Goal: Obtain resource: Obtain resource

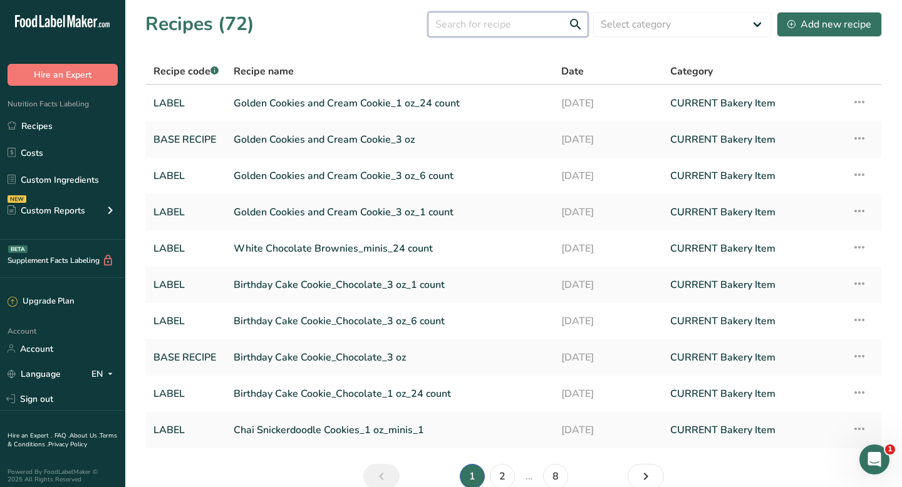
click at [503, 27] on input "text" at bounding box center [508, 24] width 160 height 25
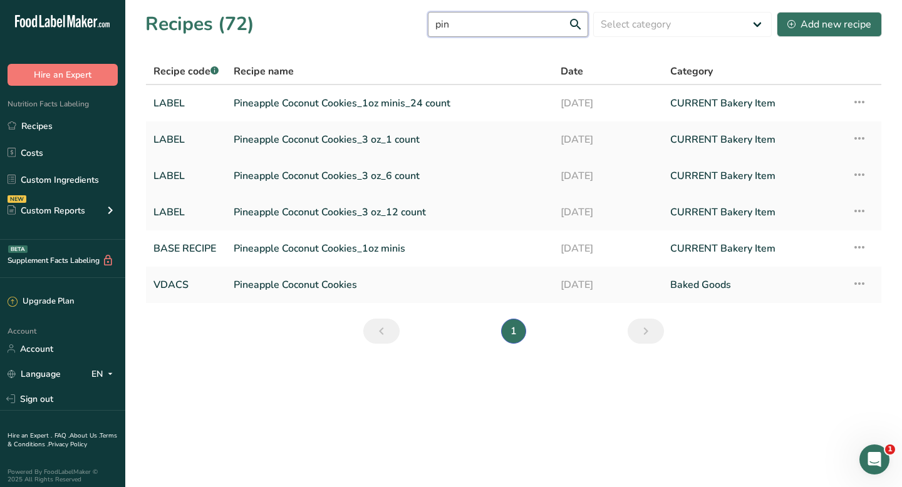
type input "pin"
click at [329, 172] on link "Pineapple Coconut Cookies_3 oz_6 count" at bounding box center [390, 176] width 312 height 26
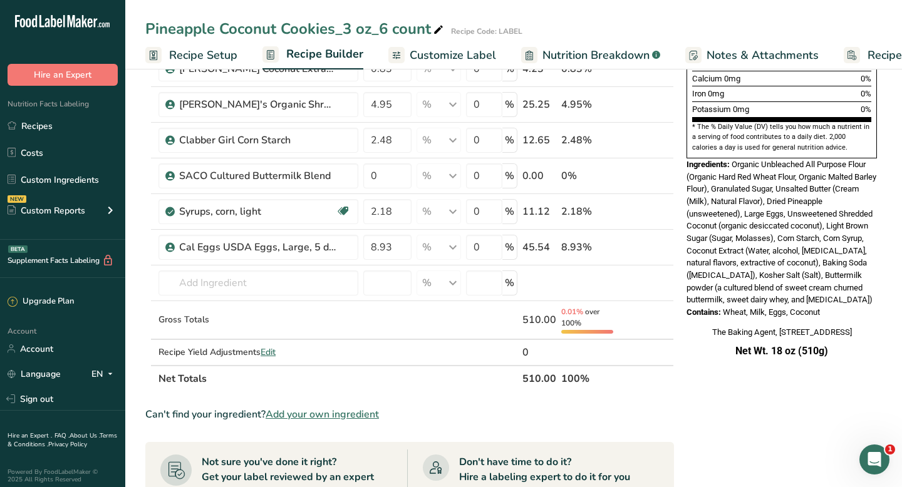
scroll to position [354, 0]
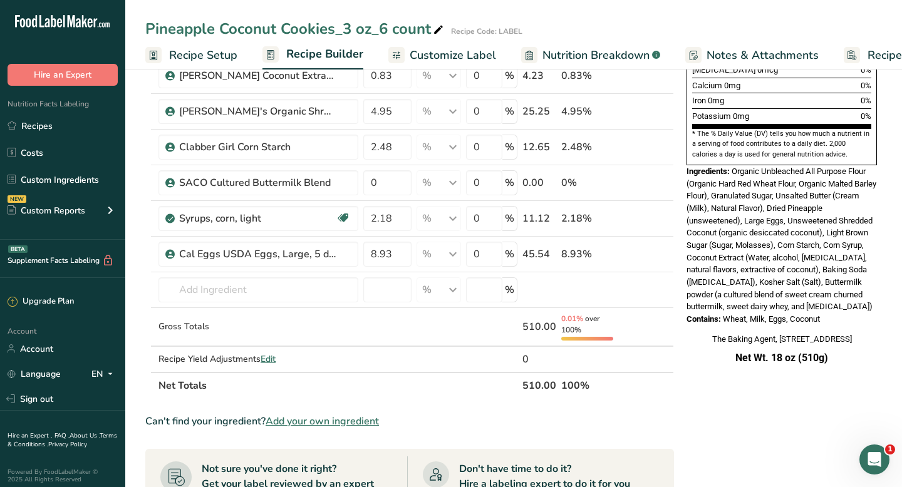
drag, startPoint x: 687, startPoint y: 142, endPoint x: 837, endPoint y: 290, distance: 209.9
click at [837, 290] on div "Nutrition Facts 6 Servings Per Container Serving Size 85g Amount Per Serving Ca…" at bounding box center [781, 40] width 200 height 619
copy div "ngredients: Organic Unbleached All Purpose Flour (Organic Hard Red Wheat Flour,…"
drag, startPoint x: 691, startPoint y: 321, endPoint x: 834, endPoint y: 353, distance: 146.1
click at [834, 353] on div "Nutrition Facts 6 Servings Per Container Serving Size 85g Amount Per Serving Ca…" at bounding box center [781, 52] width 200 height 642
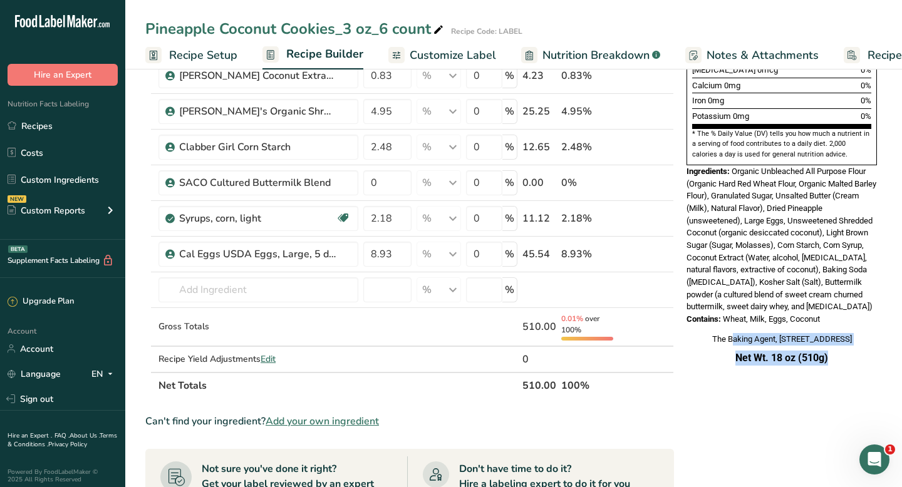
copy div "The Baking Agent, [STREET_ADDRESS] Net Wt. 18 oz (510g)"
click at [734, 202] on span "Organic Unbleached All Purpose Flour (Organic Hard Red Wheat Flour, Organic Mal…" at bounding box center [781, 239] width 190 height 145
